Goal: Task Accomplishment & Management: Use online tool/utility

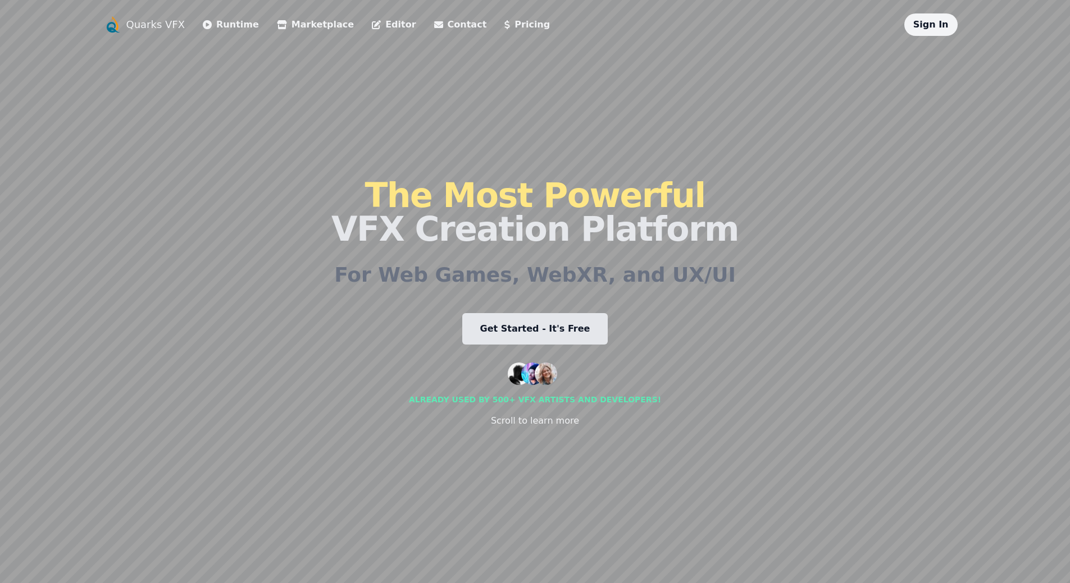
click at [549, 339] on link "Get Started - It's Free" at bounding box center [535, 328] width 146 height 31
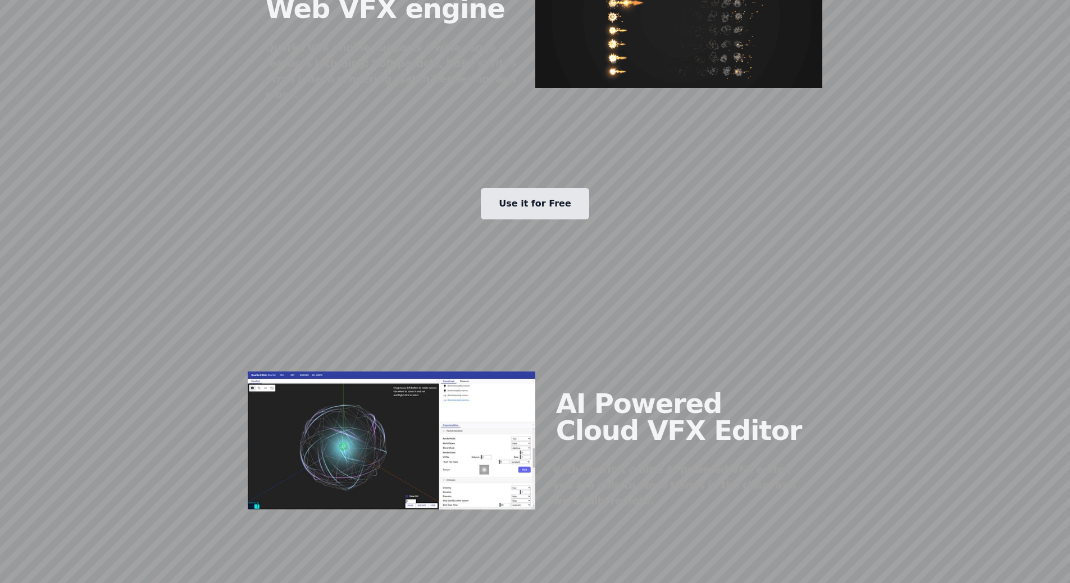
scroll to position [618, 0]
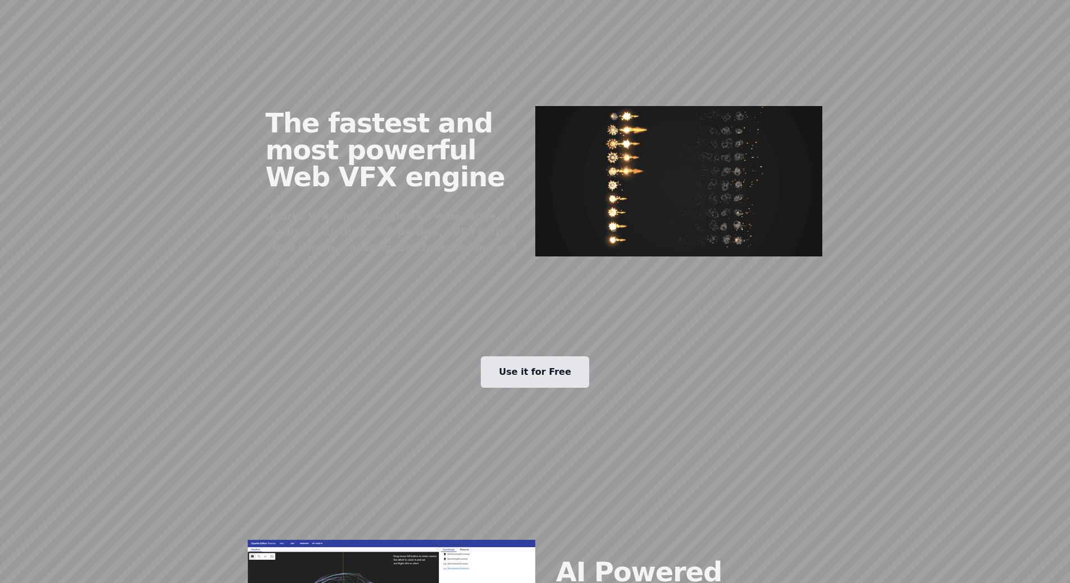
click at [539, 360] on link "Use it for Free" at bounding box center [535, 372] width 108 height 31
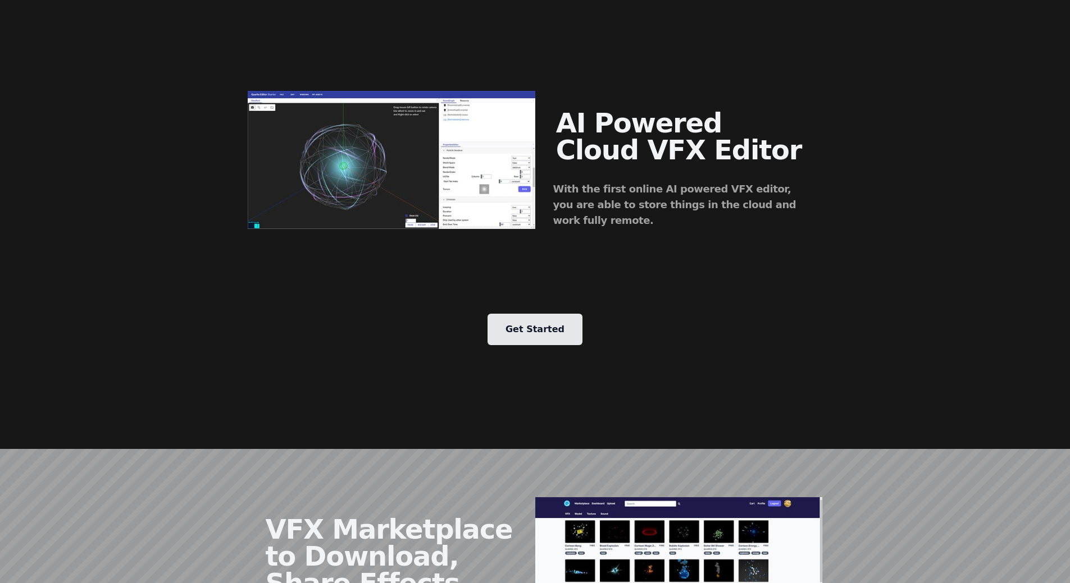
scroll to position [1516, 0]
